Goal: Task Accomplishment & Management: Use online tool/utility

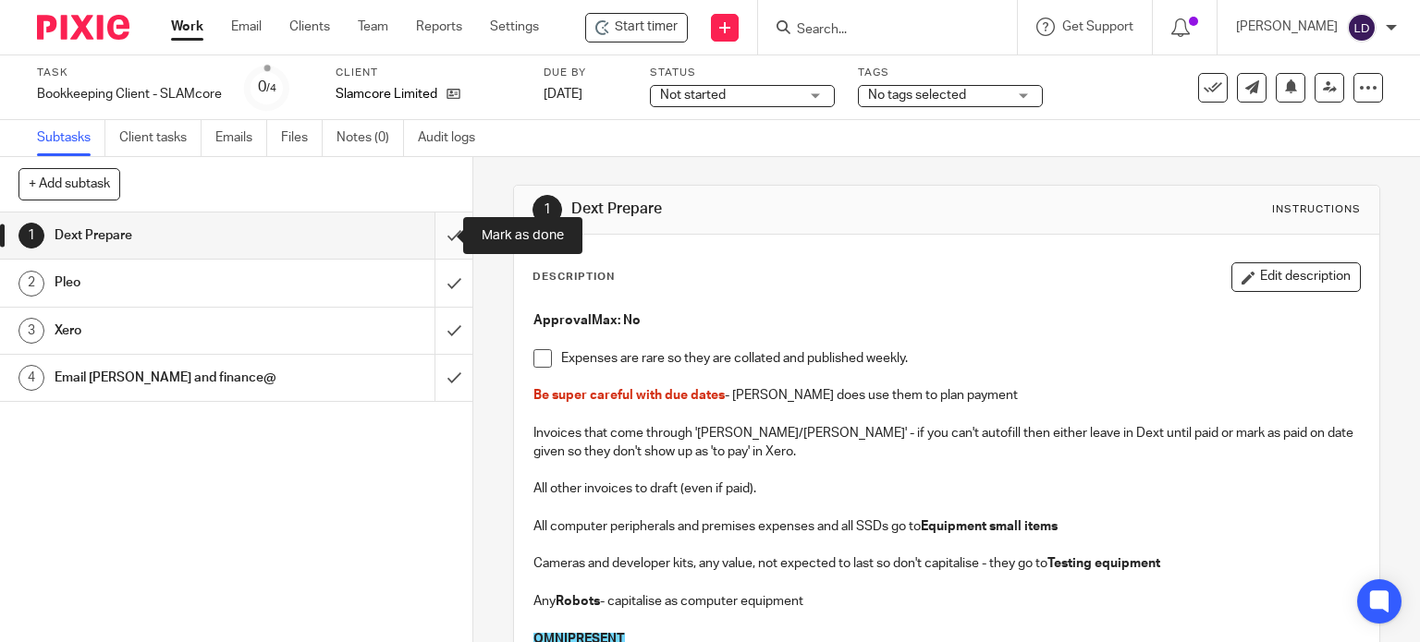
drag, startPoint x: 438, startPoint y: 247, endPoint x: 436, endPoint y: 258, distance: 11.2
click at [438, 247] on input "submit" at bounding box center [236, 236] width 472 height 46
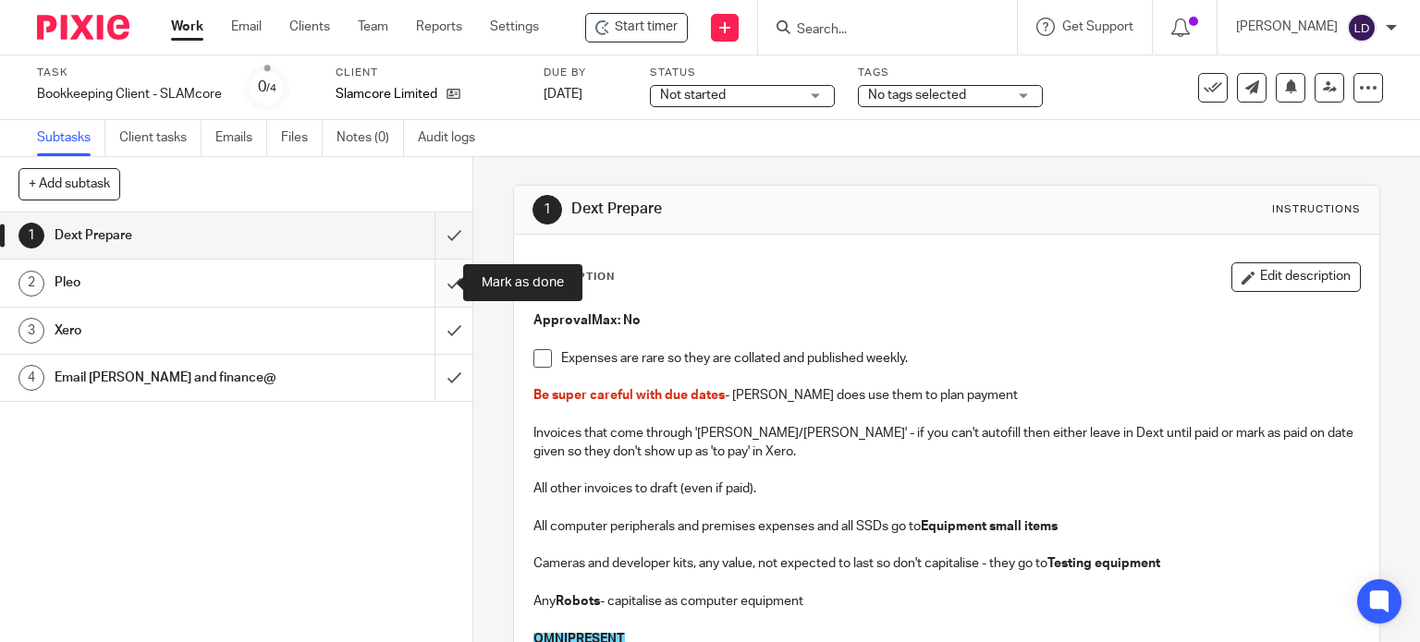
click at [432, 284] on input "submit" at bounding box center [236, 283] width 472 height 46
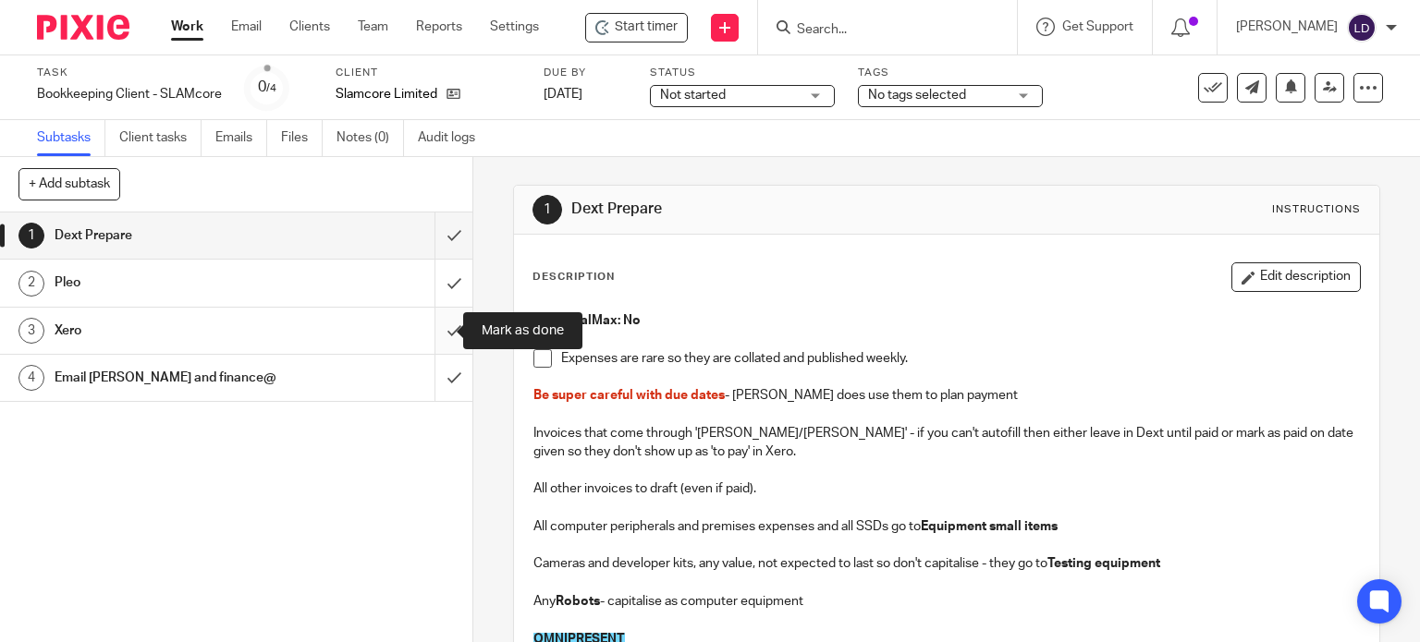
click at [432, 328] on input "submit" at bounding box center [236, 331] width 472 height 46
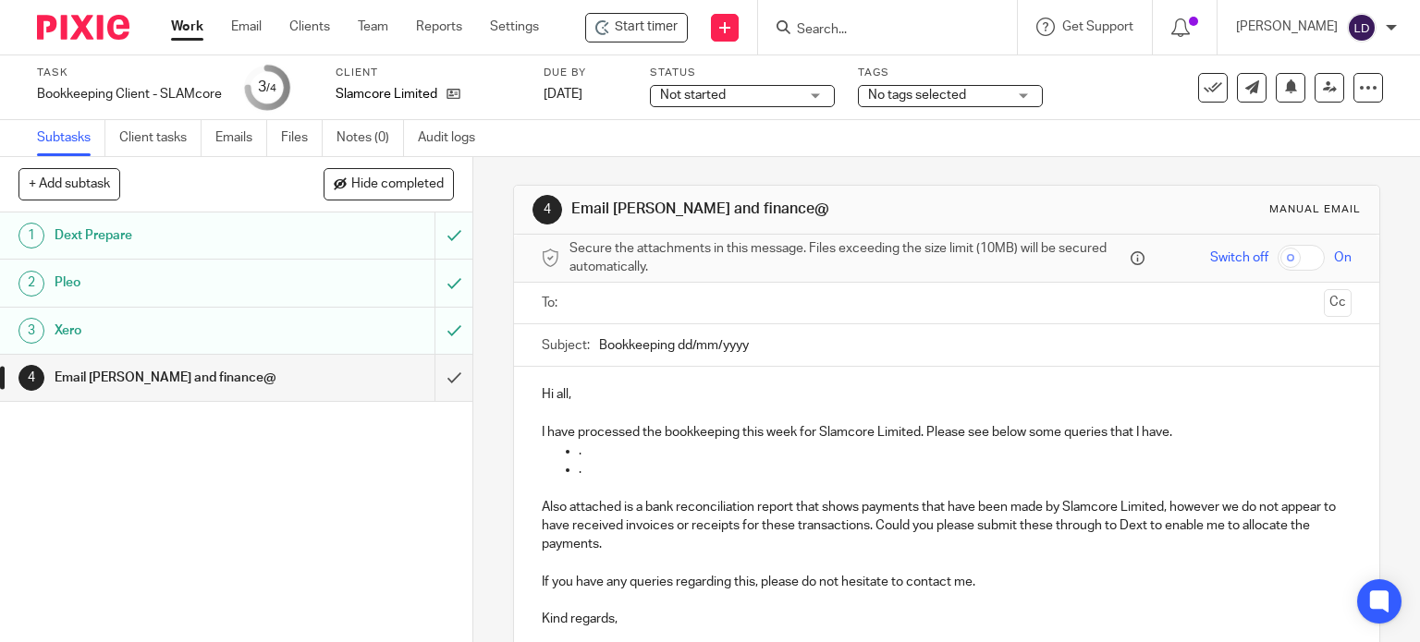
click at [618, 309] on input "text" at bounding box center [946, 303] width 740 height 21
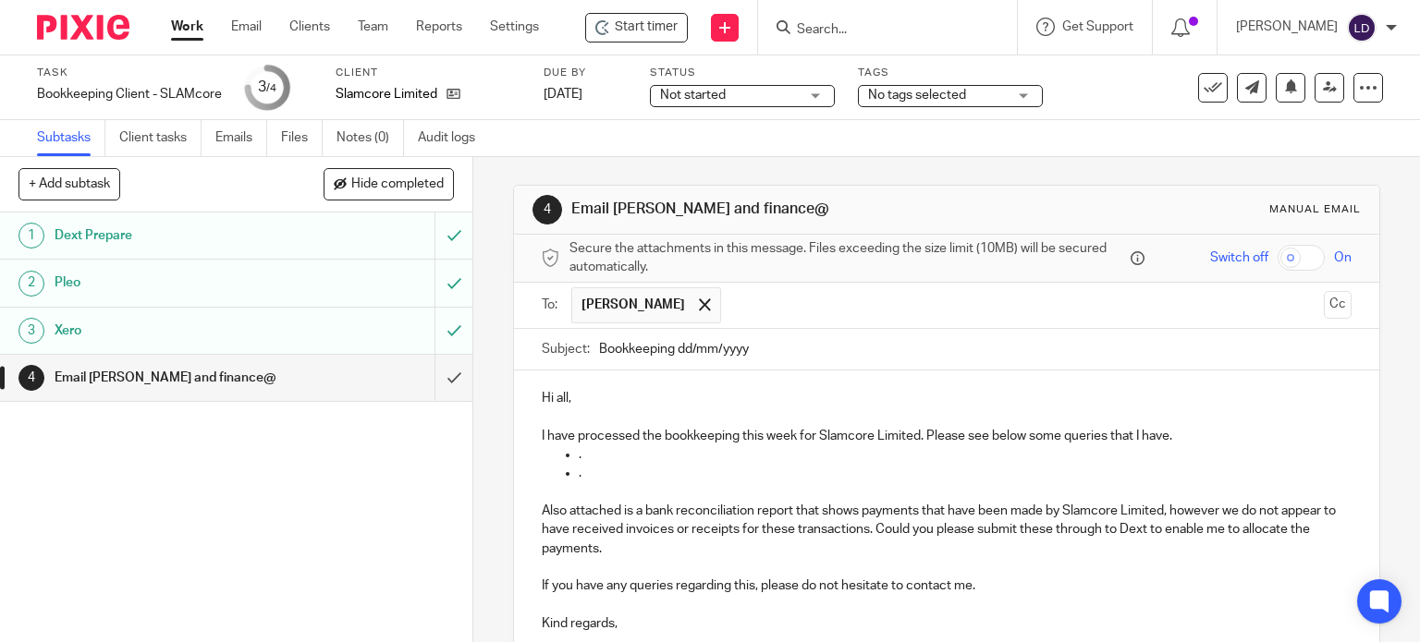
drag, startPoint x: 810, startPoint y: 291, endPoint x: 799, endPoint y: 318, distance: 29.0
click at [810, 291] on input "text" at bounding box center [1023, 305] width 586 height 36
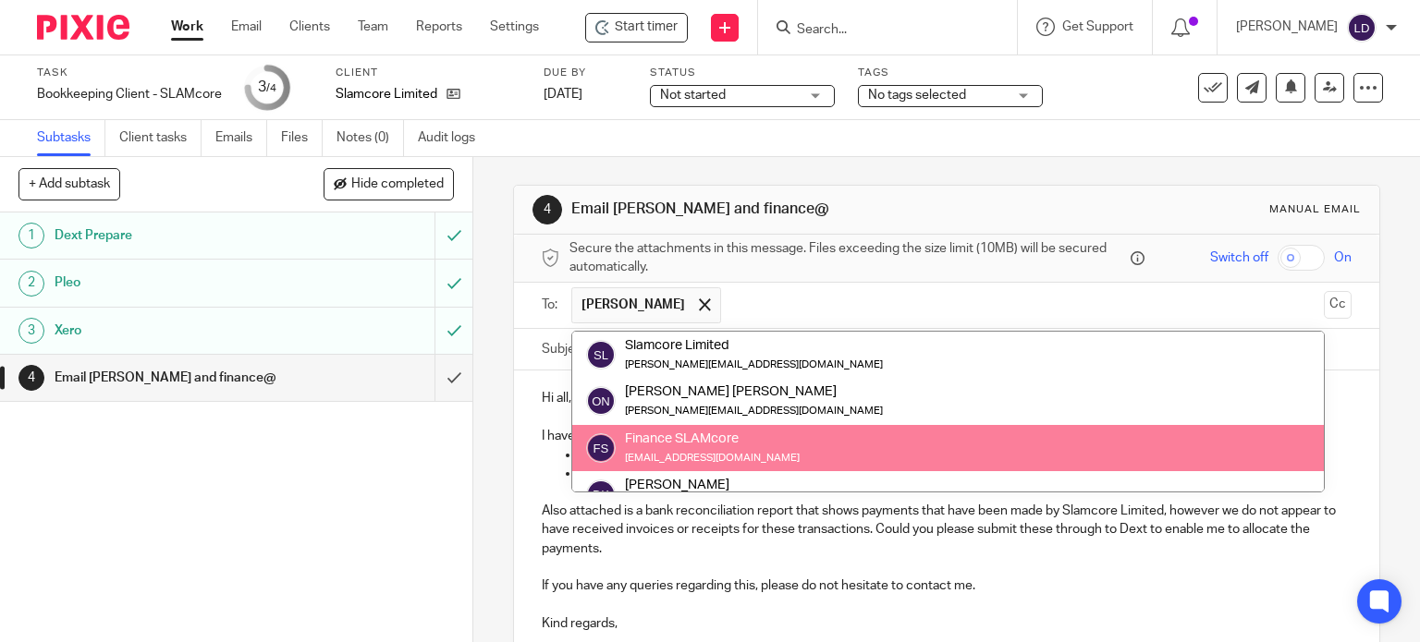
drag, startPoint x: 706, startPoint y: 444, endPoint x: 712, endPoint y: 432, distance: 13.2
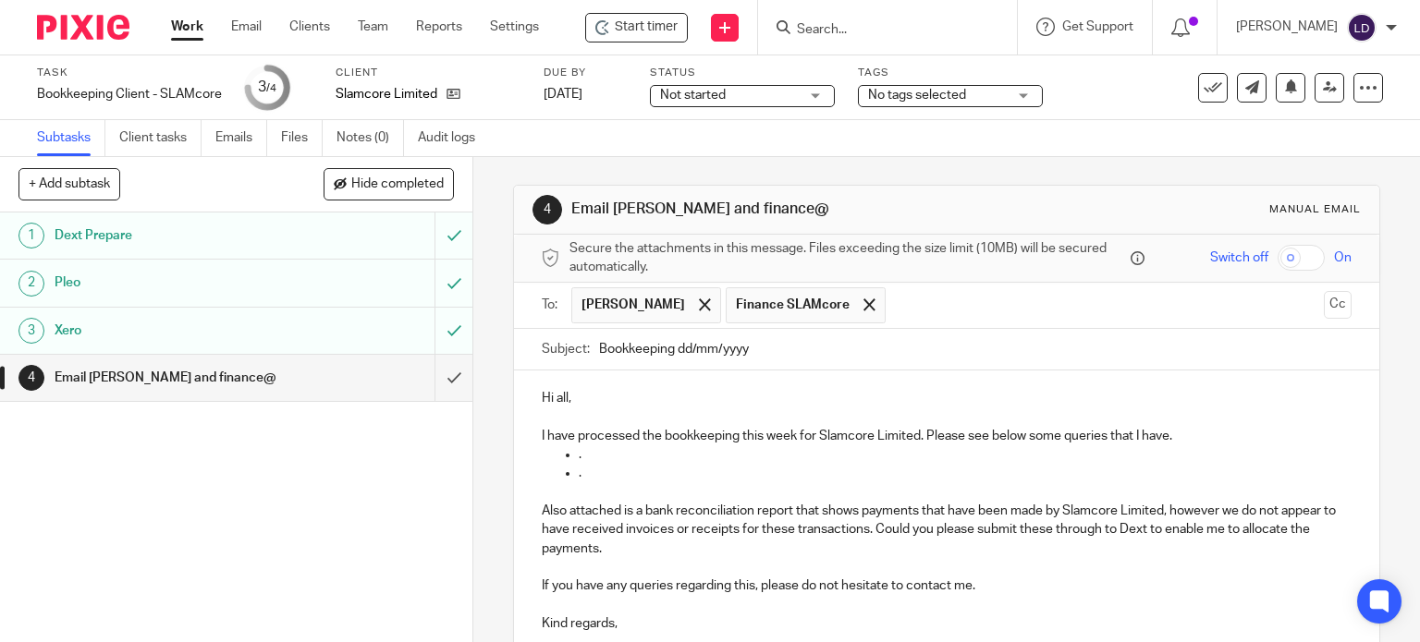
click at [908, 316] on input "text" at bounding box center [1106, 305] width 422 height 36
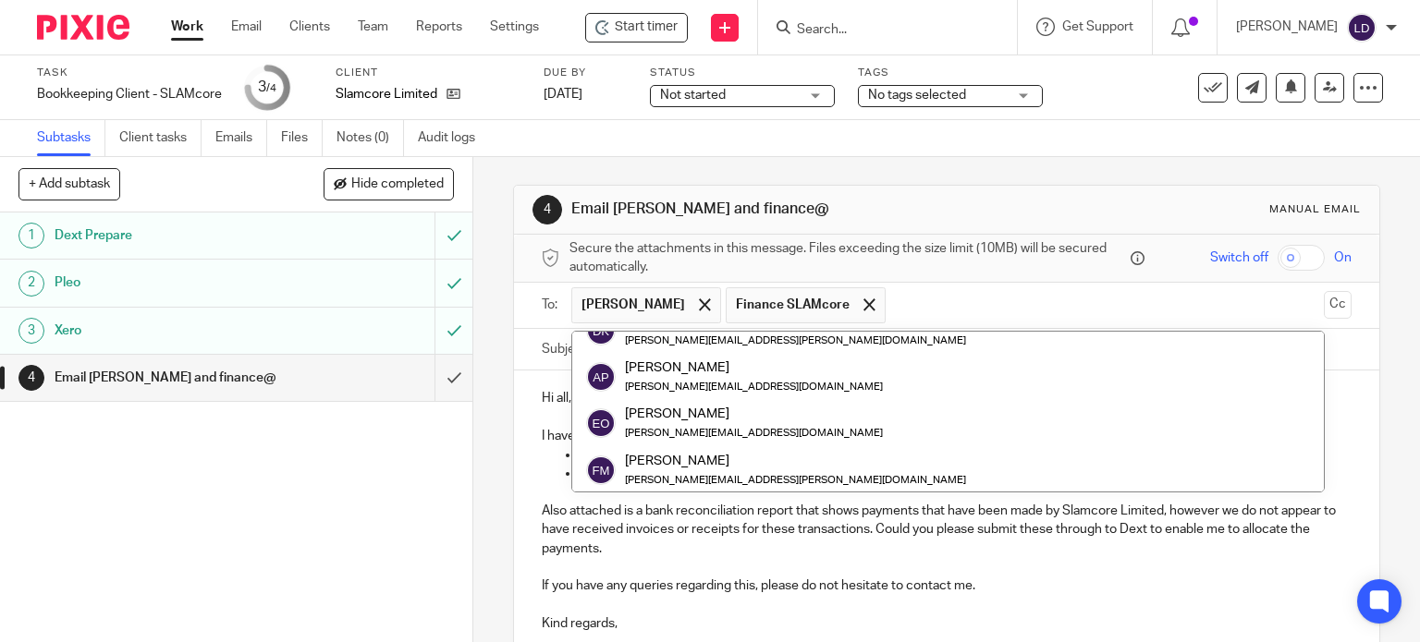
scroll to position [153, 0]
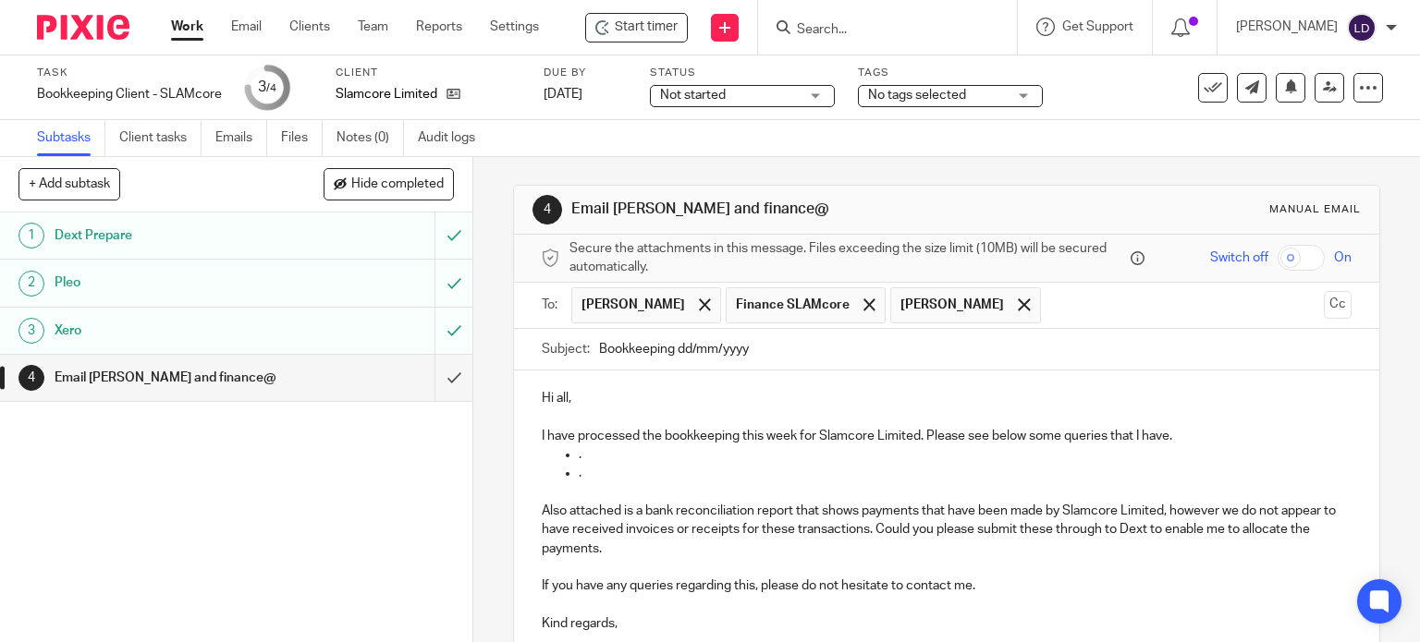
drag, startPoint x: 695, startPoint y: 373, endPoint x: 830, endPoint y: 350, distance: 136.8
click at [1076, 321] on input "text" at bounding box center [1183, 305] width 266 height 36
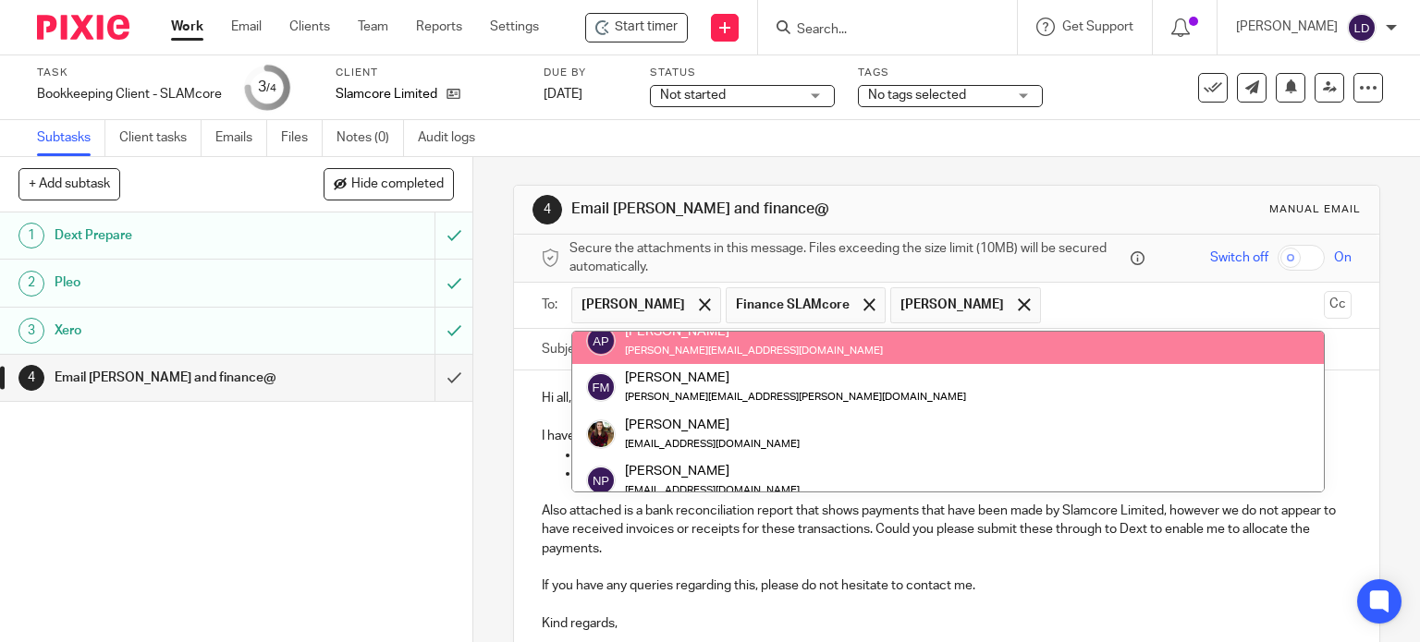
scroll to position [139, 0]
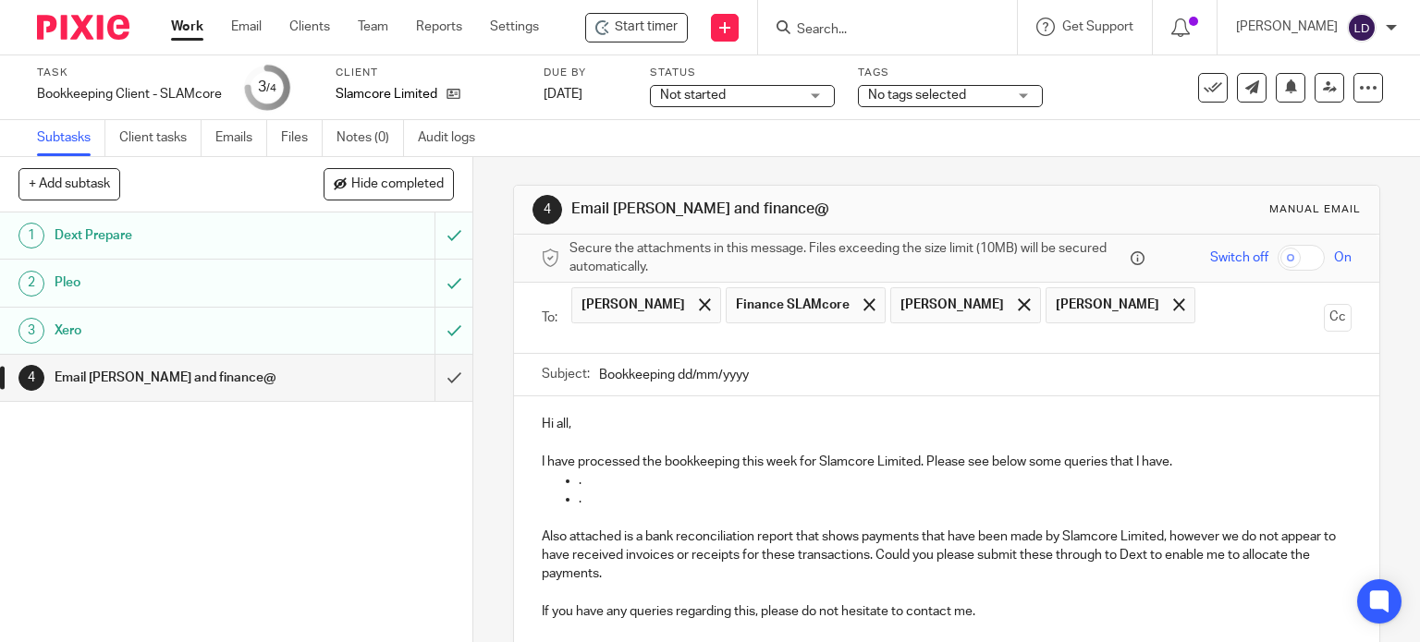
drag, startPoint x: 672, startPoint y: 347, endPoint x: 899, endPoint y: 366, distance: 228.2
click at [899, 366] on input "Bookkeeping dd/mm/yyyy" at bounding box center [975, 375] width 753 height 42
type input "Bookkeeping 26/09/2025"
drag, startPoint x: 757, startPoint y: 471, endPoint x: 922, endPoint y: 441, distance: 167.2
click at [922, 441] on div "Hi all, I have processed the bookkeeping this week for Slamcore Limited. Please…" at bounding box center [947, 553] width 866 height 313
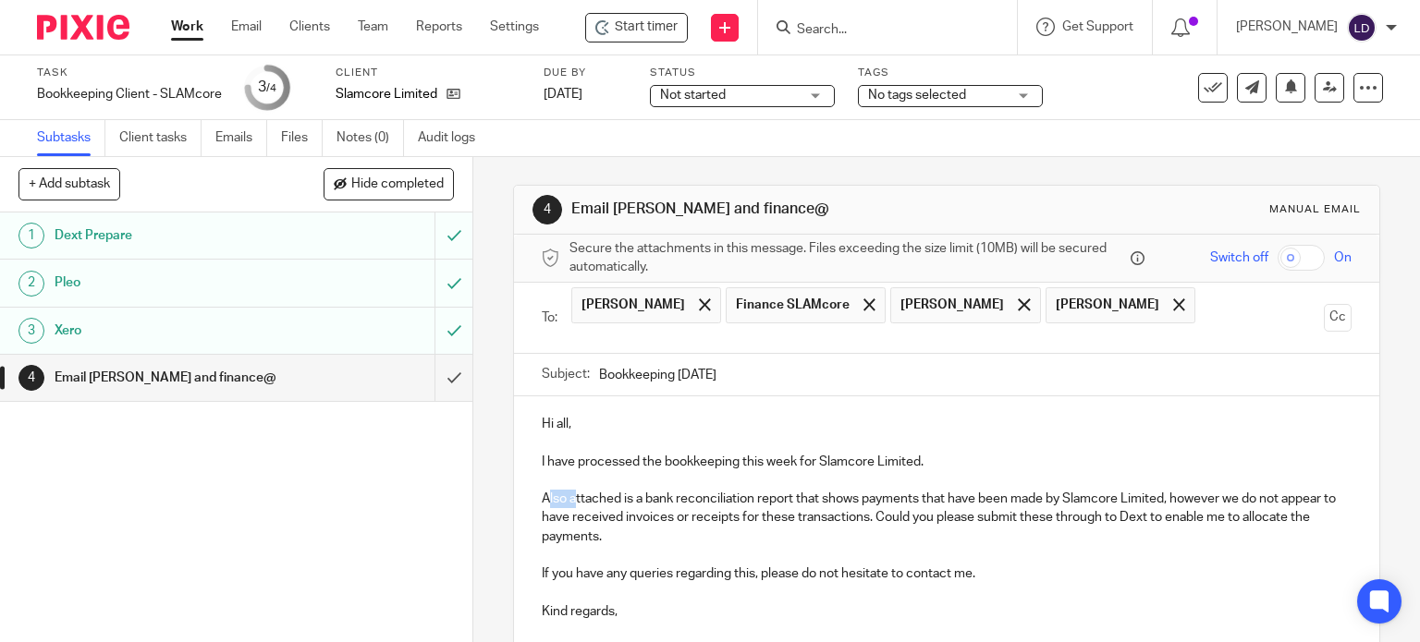
drag, startPoint x: 569, startPoint y: 472, endPoint x: 542, endPoint y: 475, distance: 27.9
click at [542, 490] on p "Also attached is a bank reconciliation report that shows payments that have bee…" at bounding box center [947, 518] width 811 height 56
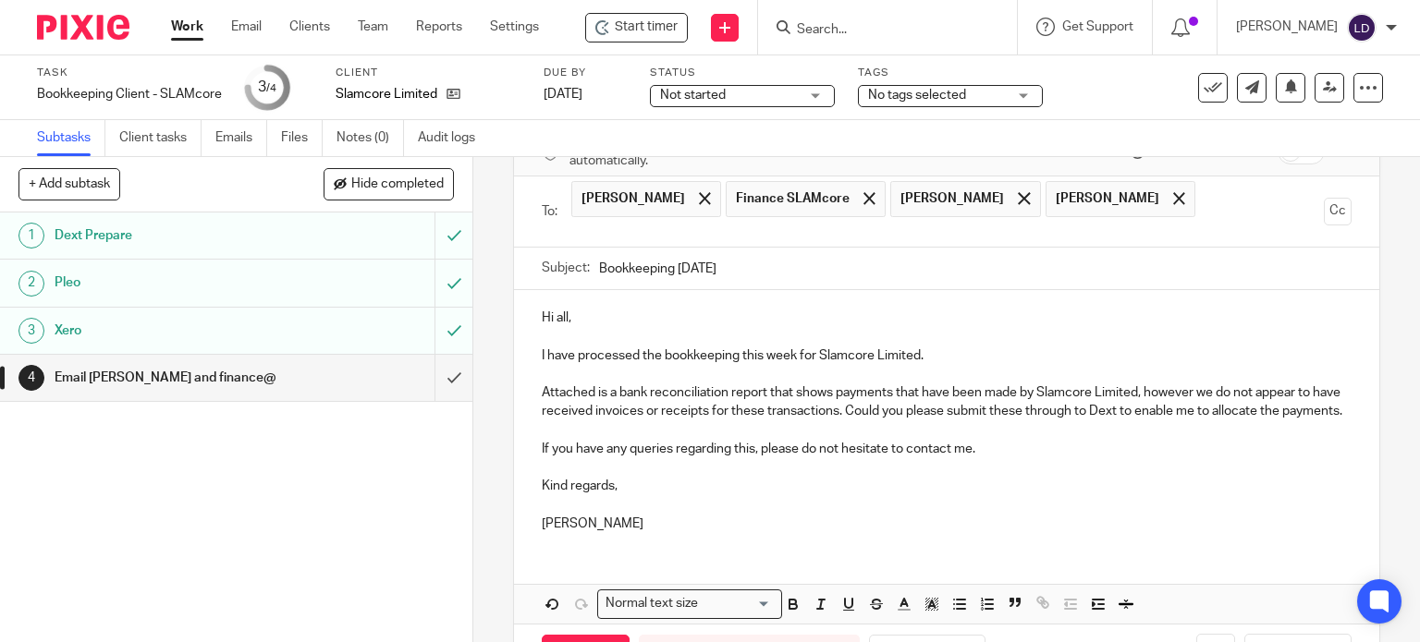
scroll to position [166, 0]
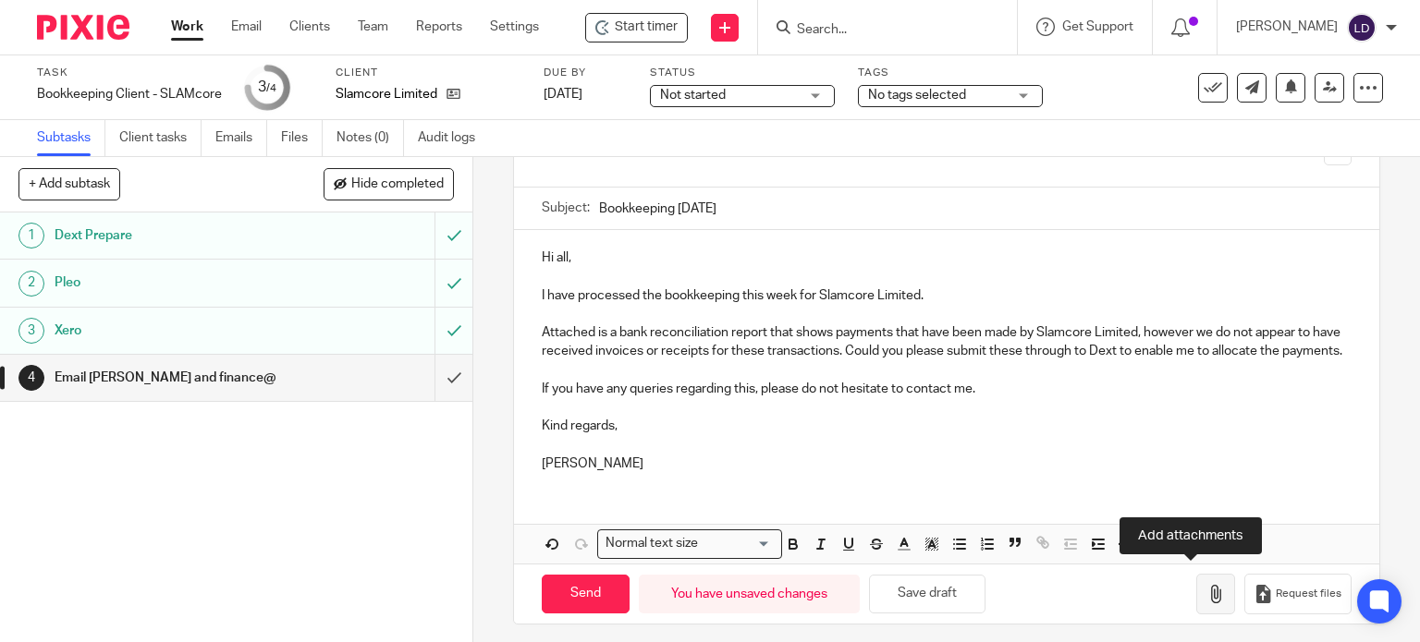
click at [1205, 581] on button "button" at bounding box center [1215, 595] width 39 height 42
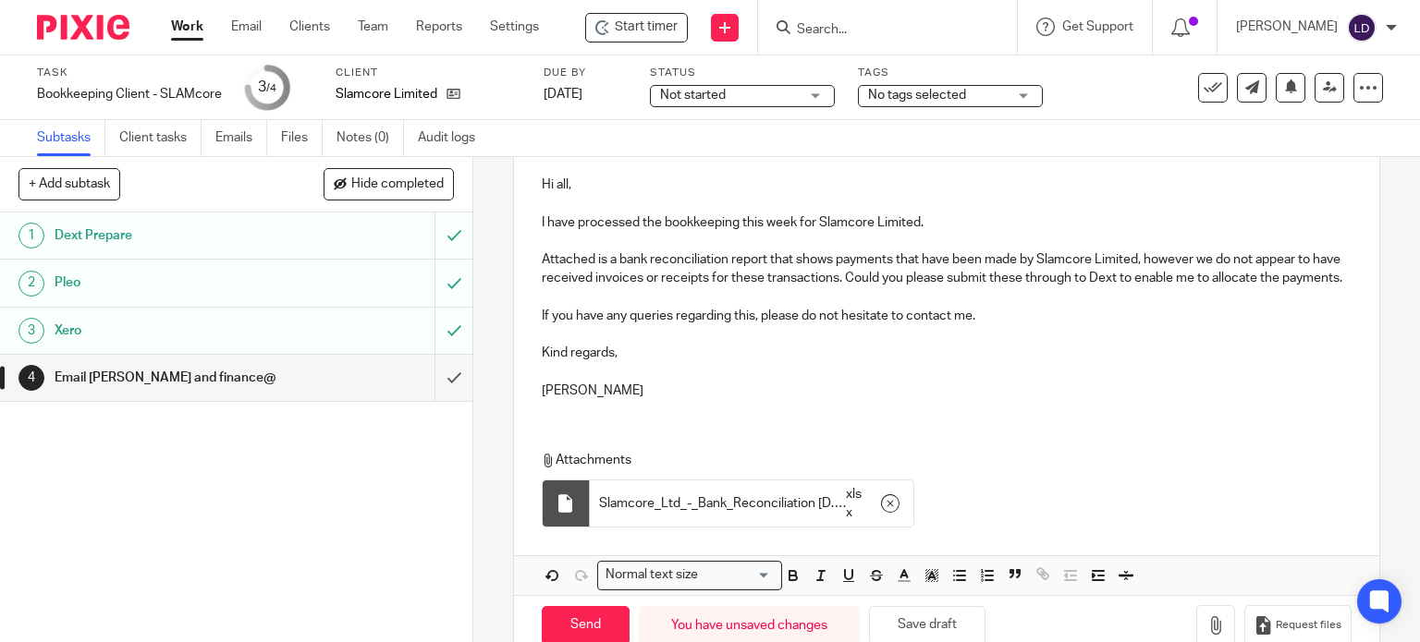
scroll to position [271, 0]
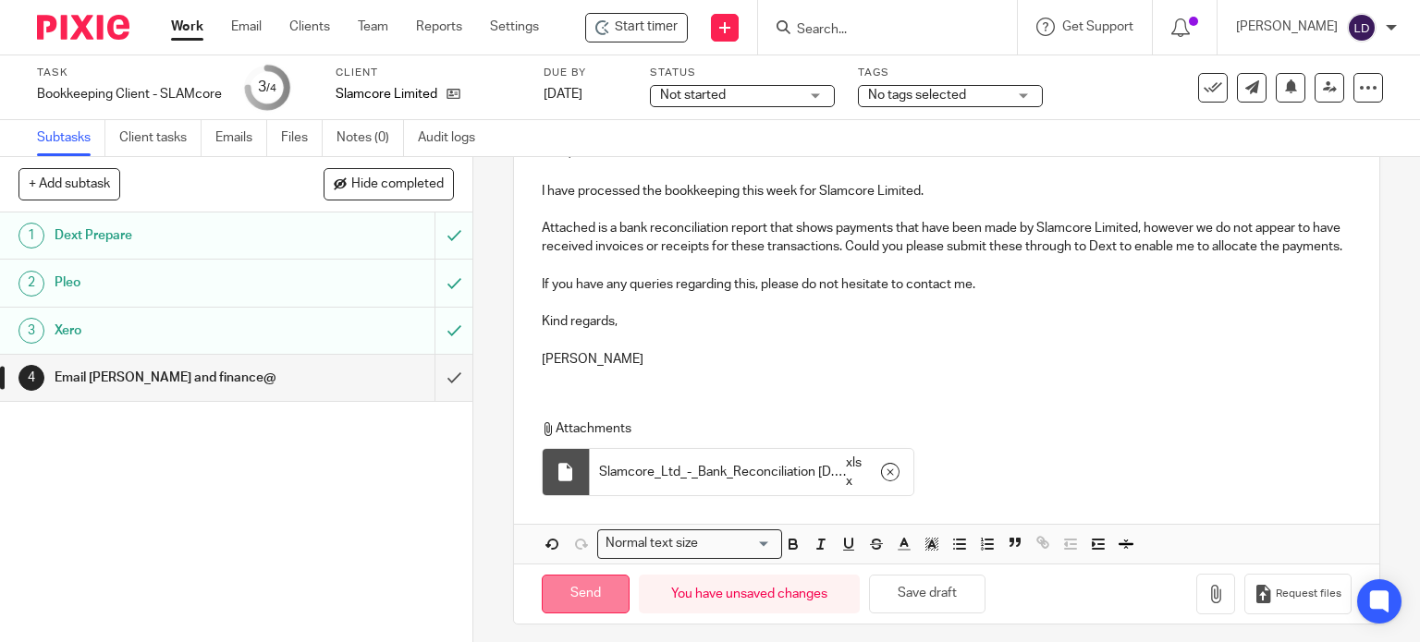
click at [558, 588] on input "Send" at bounding box center [586, 595] width 88 height 40
type input "Sent"
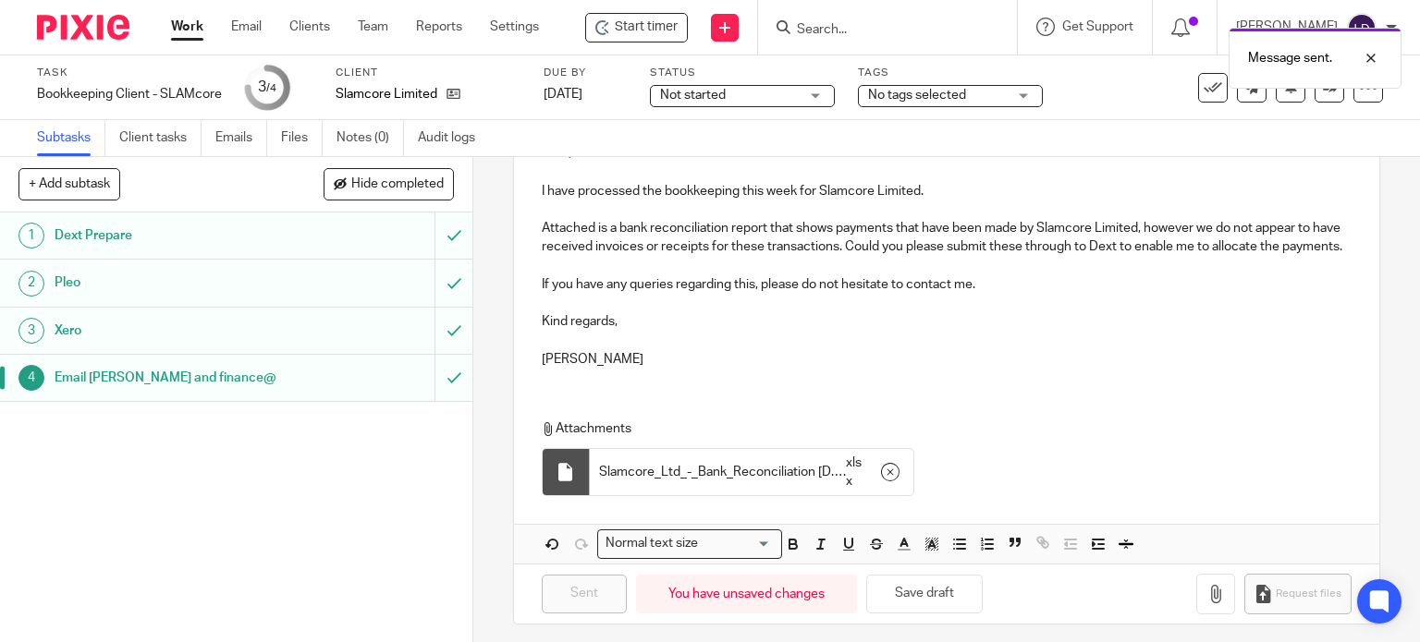
click at [189, 25] on link "Work" at bounding box center [187, 27] width 32 height 18
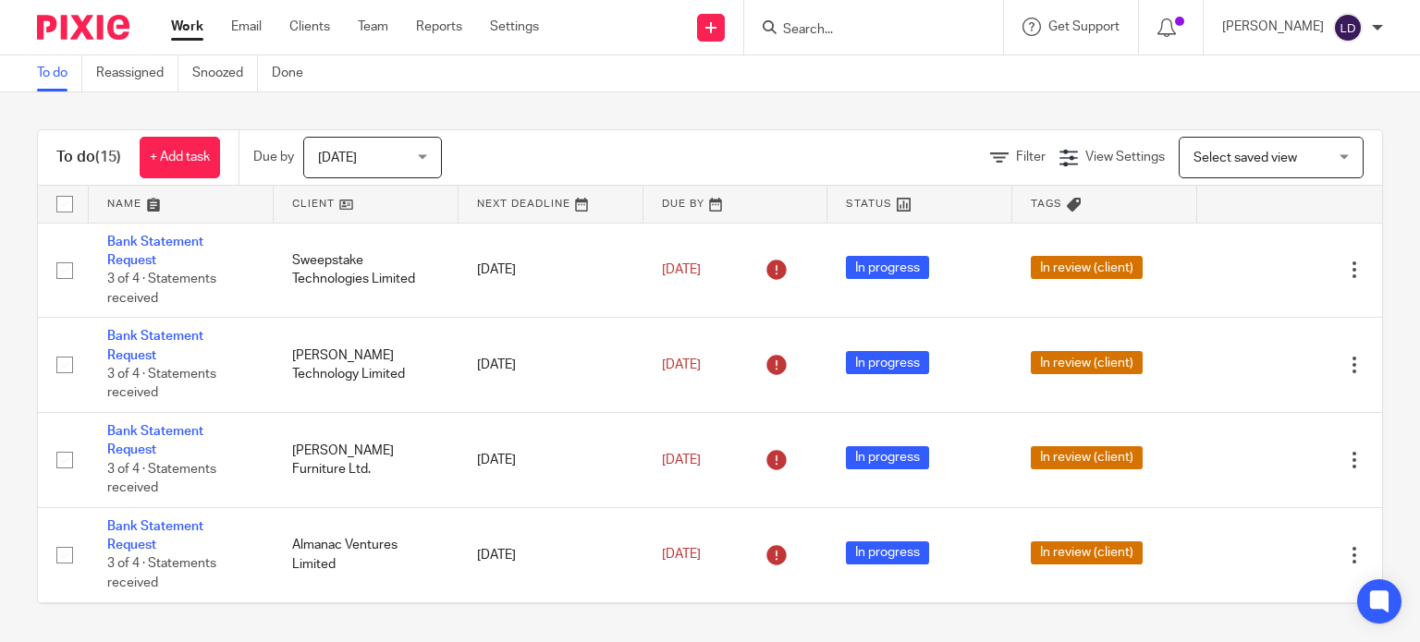
click at [317, 211] on link at bounding box center [366, 204] width 185 height 37
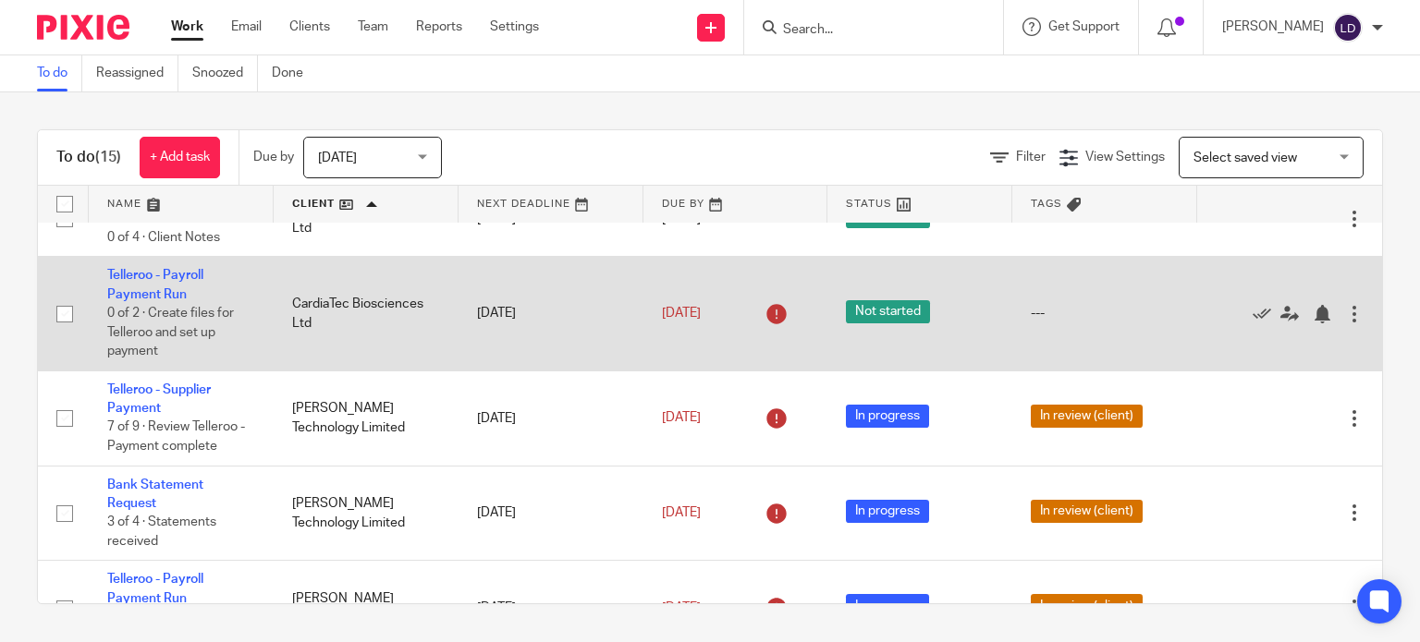
scroll to position [153, 0]
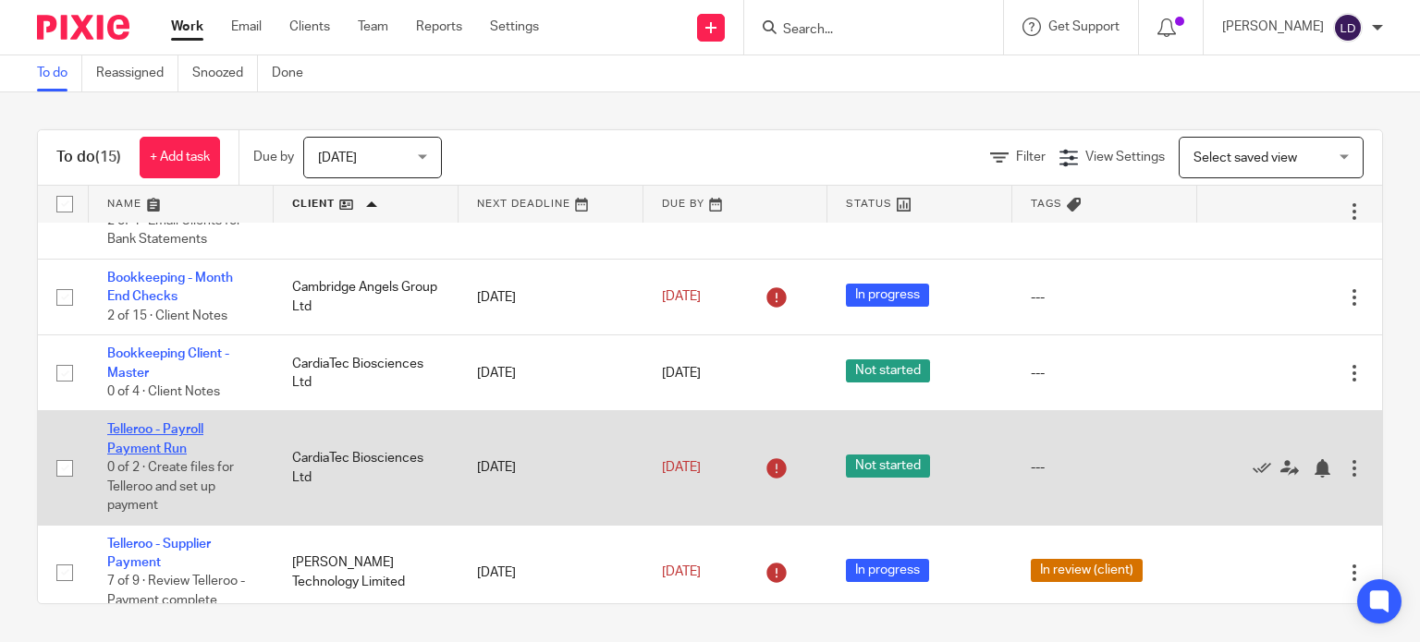
click at [175, 431] on link "Telleroo - Payroll Payment Run" at bounding box center [155, 438] width 96 height 31
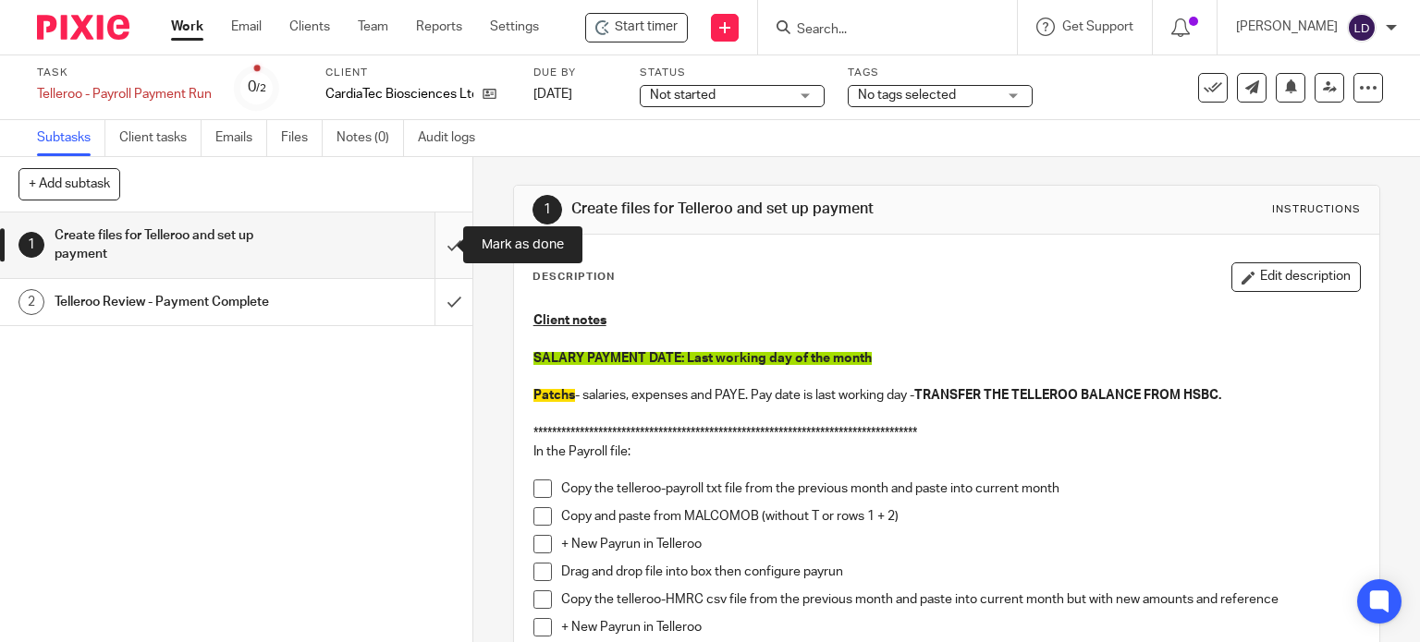
drag, startPoint x: 441, startPoint y: 246, endPoint x: 435, endPoint y: 264, distance: 19.3
click at [436, 256] on input "submit" at bounding box center [236, 246] width 472 height 66
click at [427, 312] on input "submit" at bounding box center [236, 302] width 472 height 46
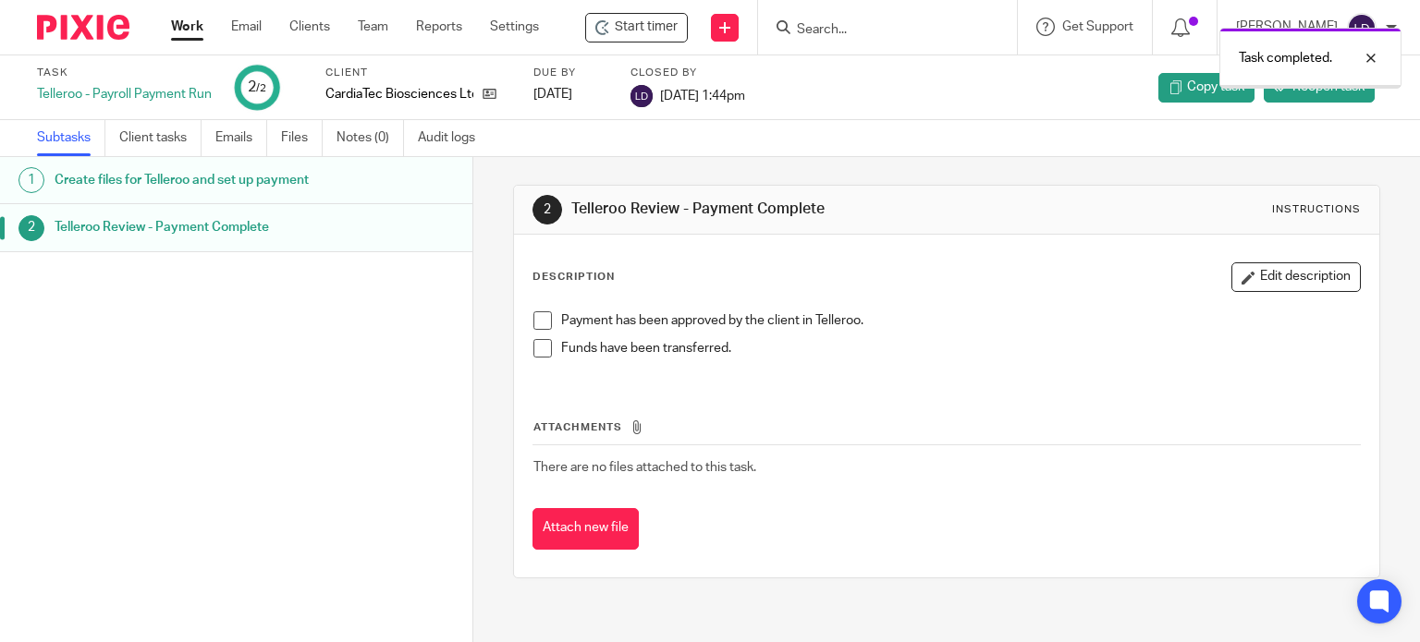
click at [197, 27] on link "Work" at bounding box center [187, 27] width 32 height 18
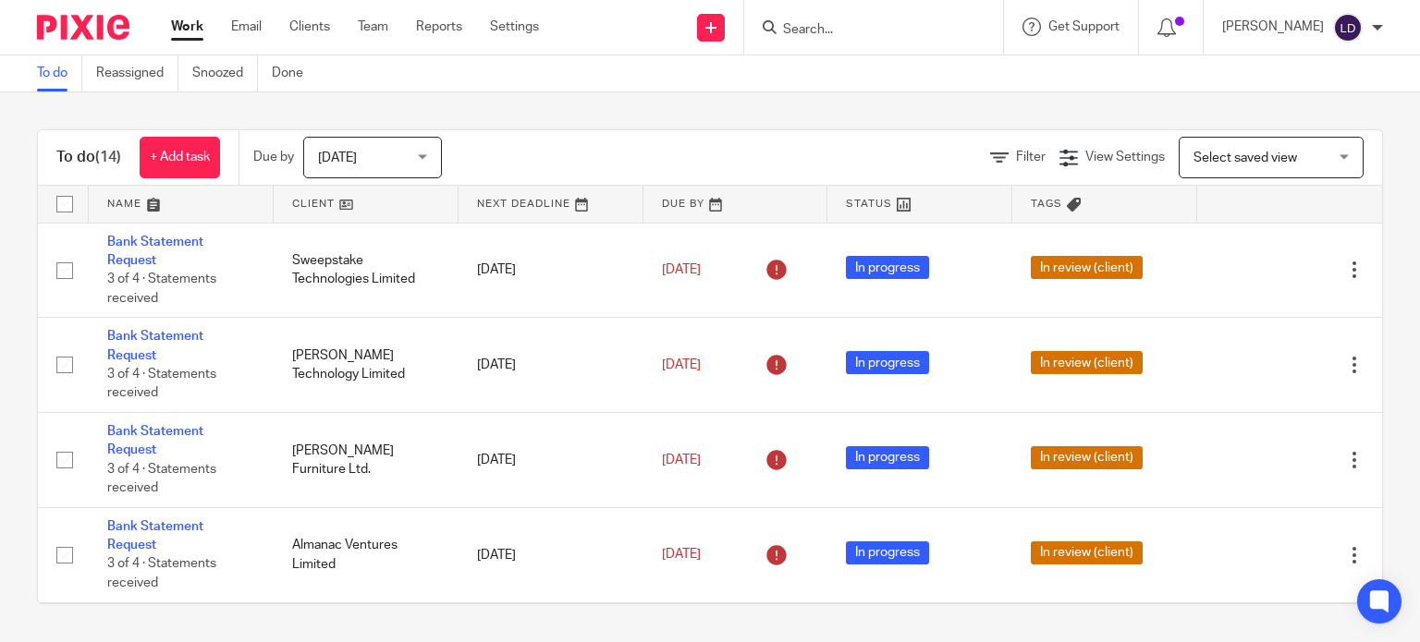
click at [412, 209] on link at bounding box center [366, 204] width 185 height 37
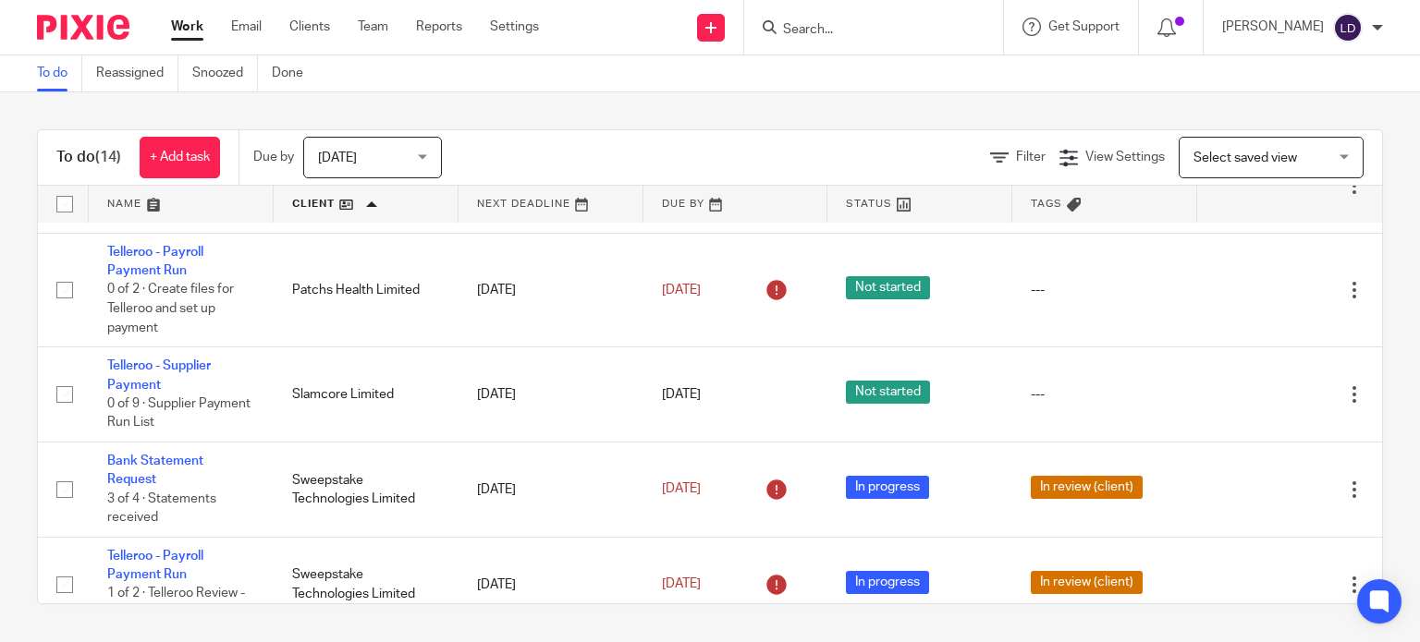
scroll to position [918, 0]
